Goal: Register for event/course

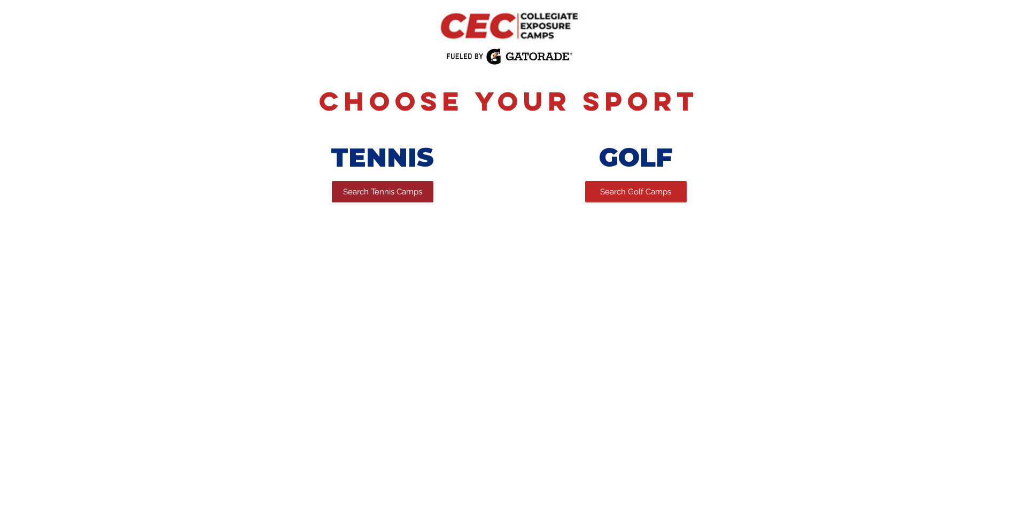
click at [379, 191] on span "Search Tennis Camps" at bounding box center [382, 191] width 79 height 11
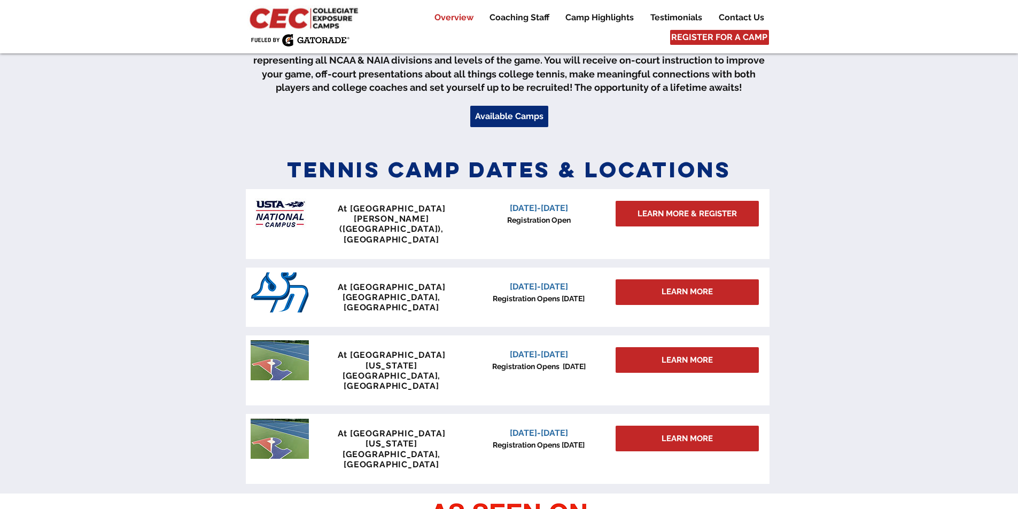
scroll to position [428, 0]
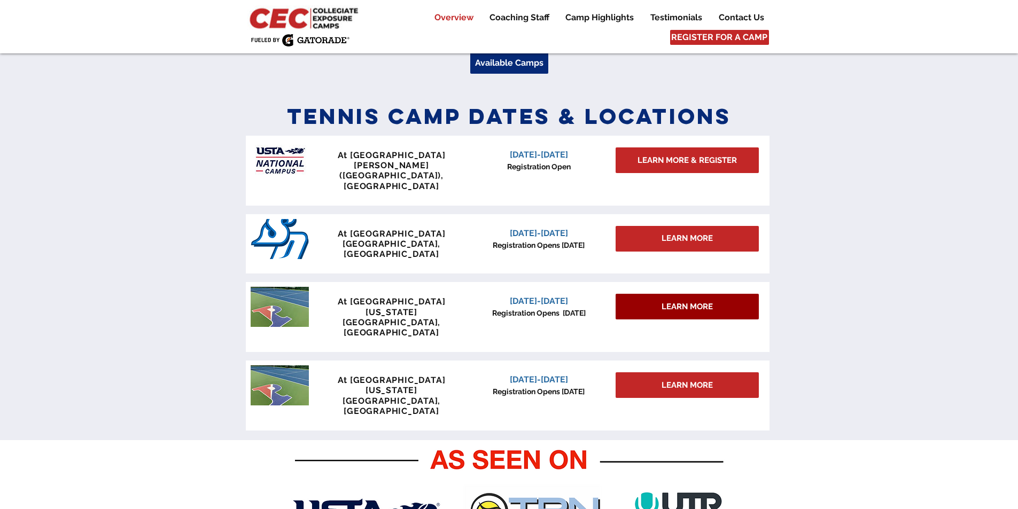
click at [669, 301] on span "LEARN MORE" at bounding box center [687, 306] width 51 height 11
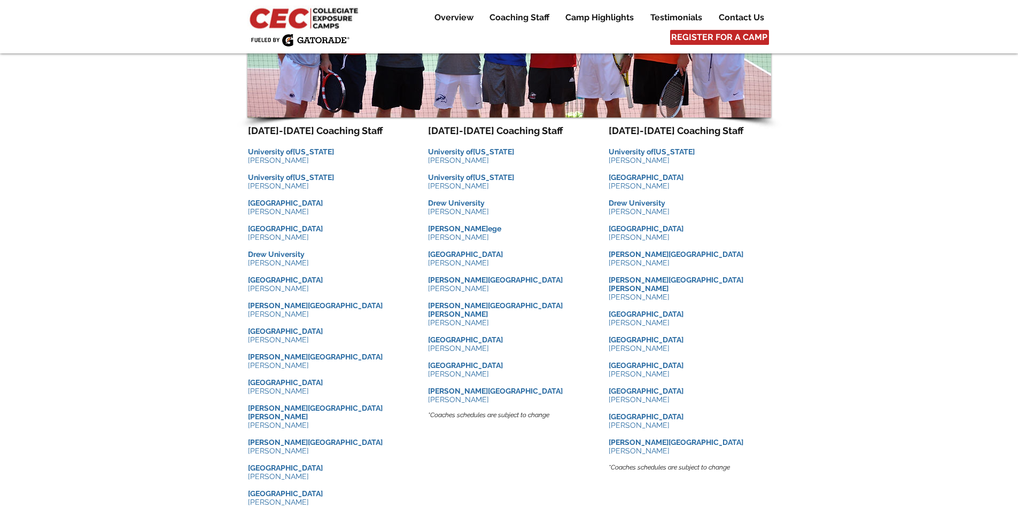
scroll to position [962, 0]
